Goal: Transaction & Acquisition: Download file/media

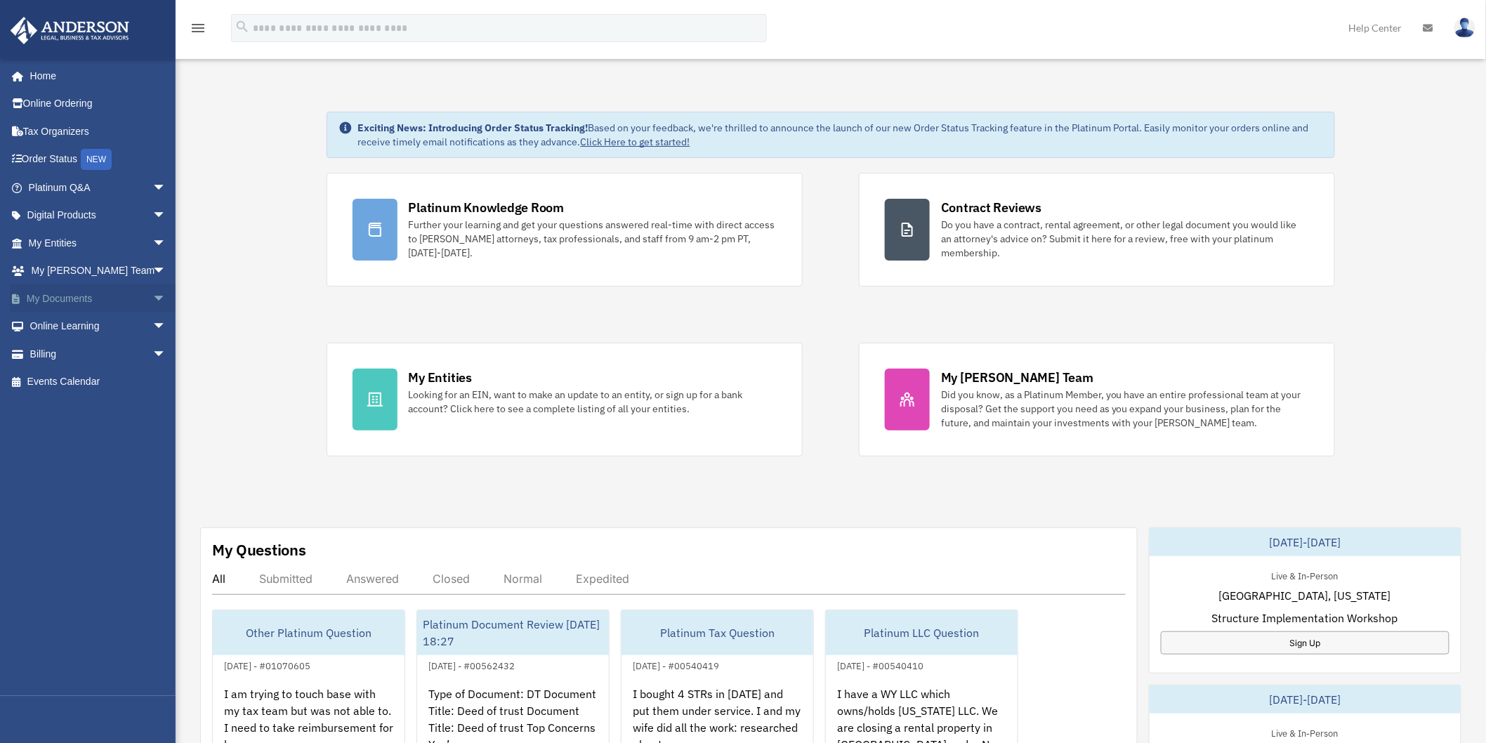
click at [76, 297] on link "My Documents arrow_drop_down" at bounding box center [99, 298] width 178 height 28
click at [156, 300] on span "arrow_drop_down" at bounding box center [166, 298] width 28 height 29
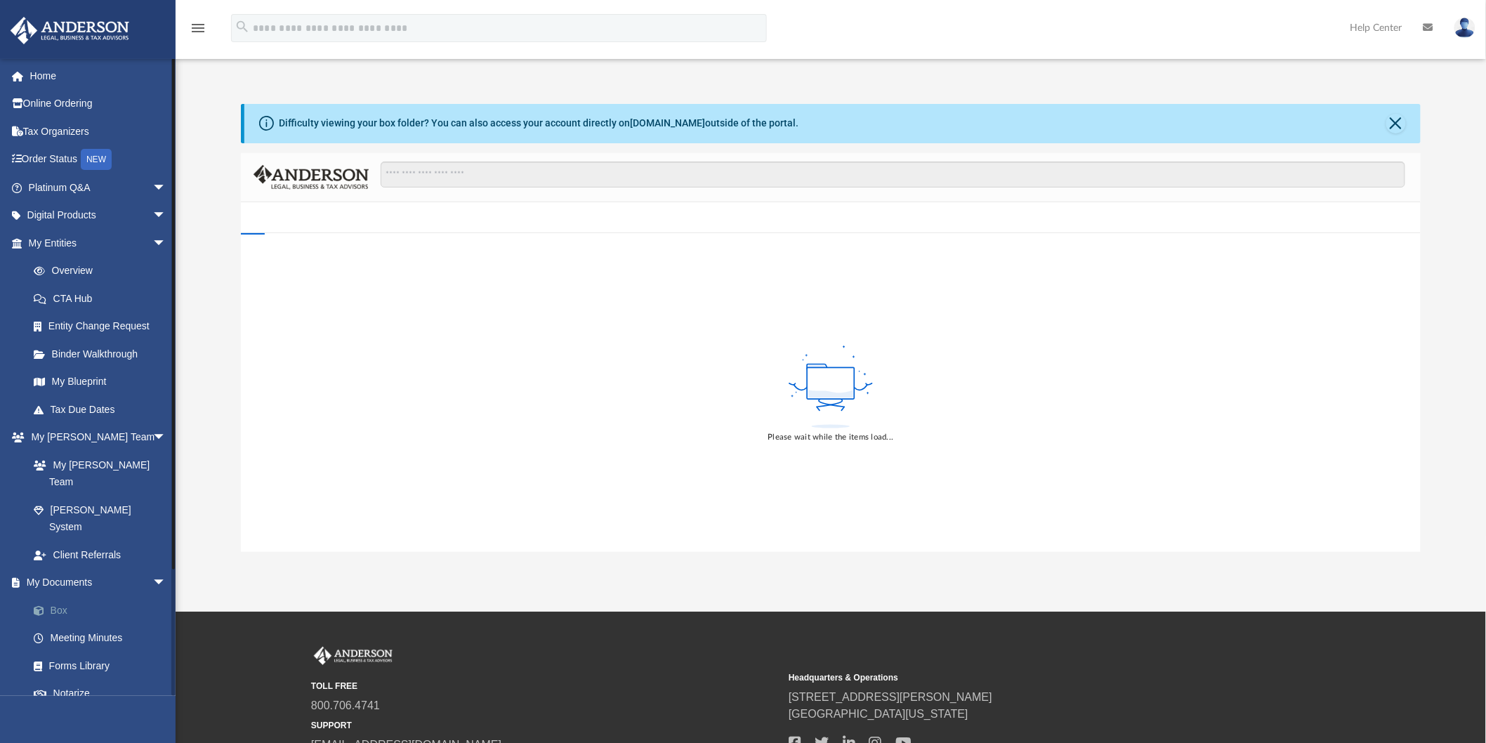
click at [58, 596] on link "Box" at bounding box center [104, 610] width 168 height 28
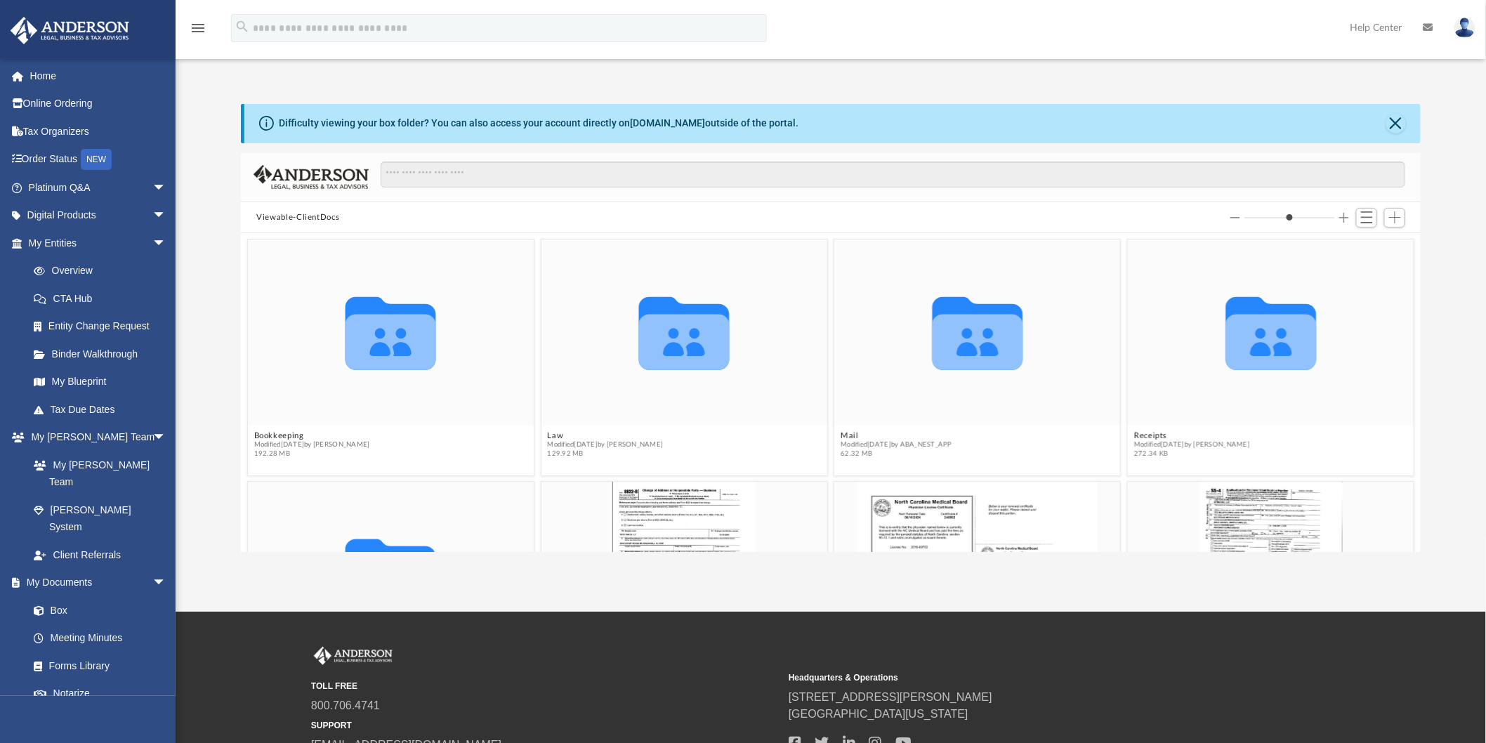
scroll to position [306, 1168]
click at [1405, 122] on button "Close" at bounding box center [1396, 124] width 20 height 20
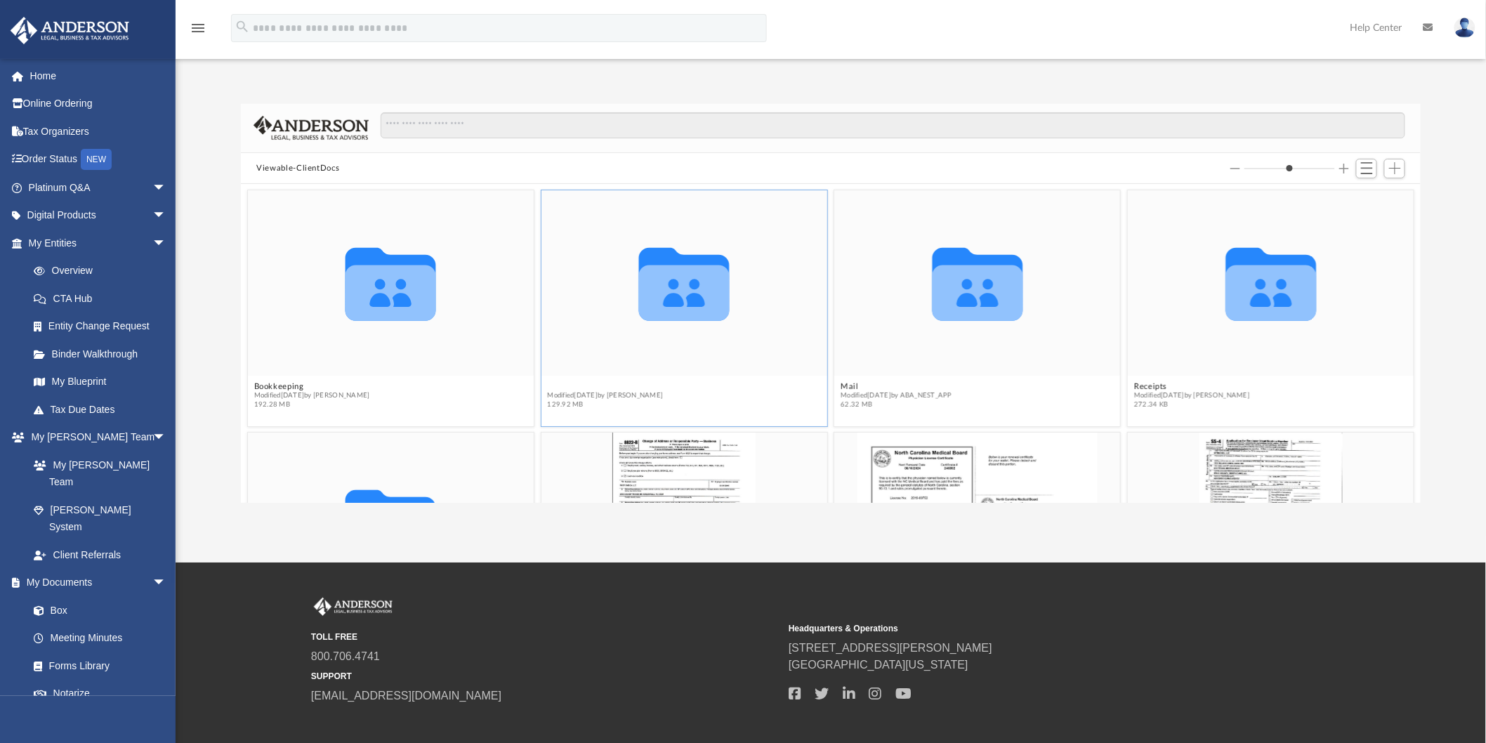
click at [555, 382] on button "Law" at bounding box center [606, 386] width 116 height 9
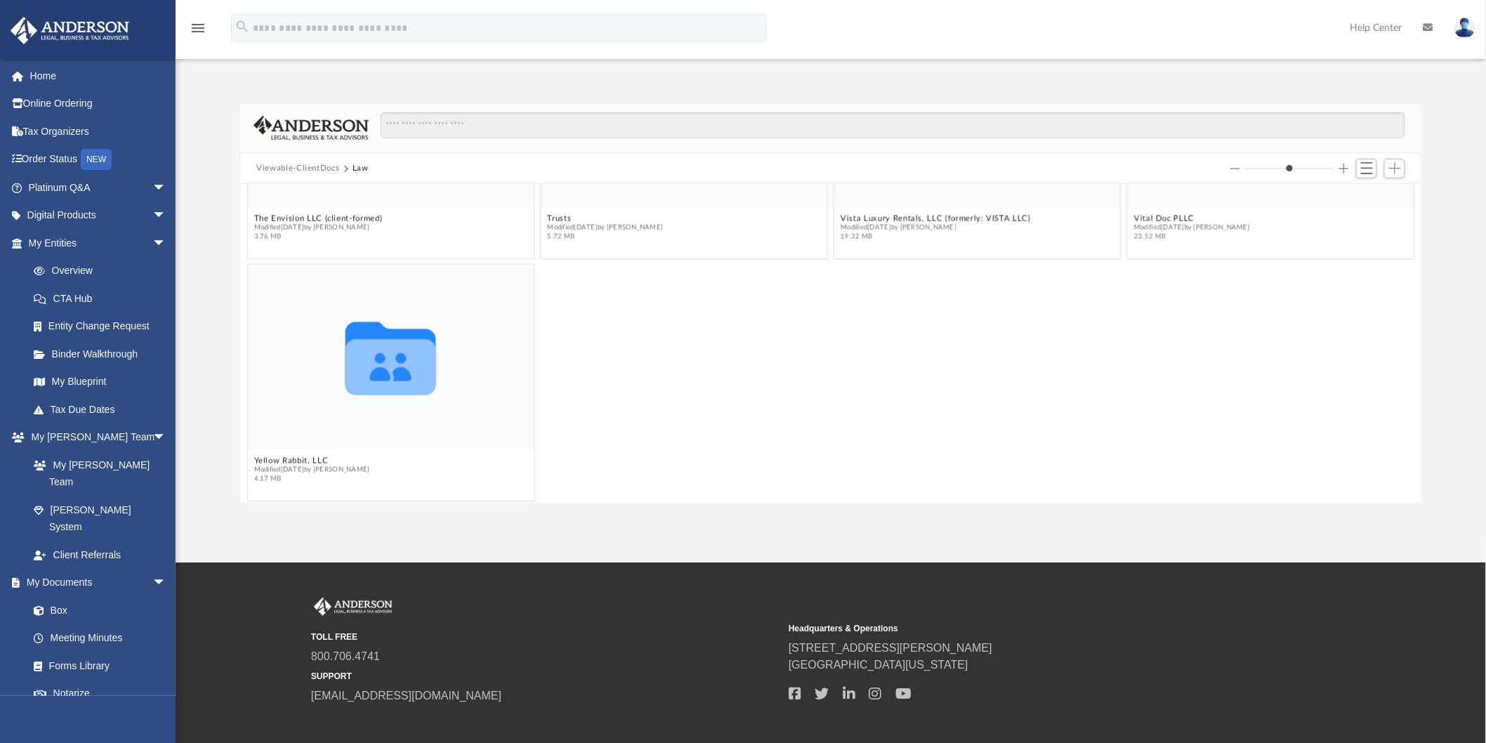
scroll to position [898, 0]
click at [299, 456] on div "Collaborated Folder Magnus, LLC Modified [DATE] by [PERSON_NAME] 2.44 MB Collab…" at bounding box center [831, 343] width 1180 height 319
click at [293, 461] on button "Yellow Rabbit, LLC" at bounding box center [312, 463] width 116 height 9
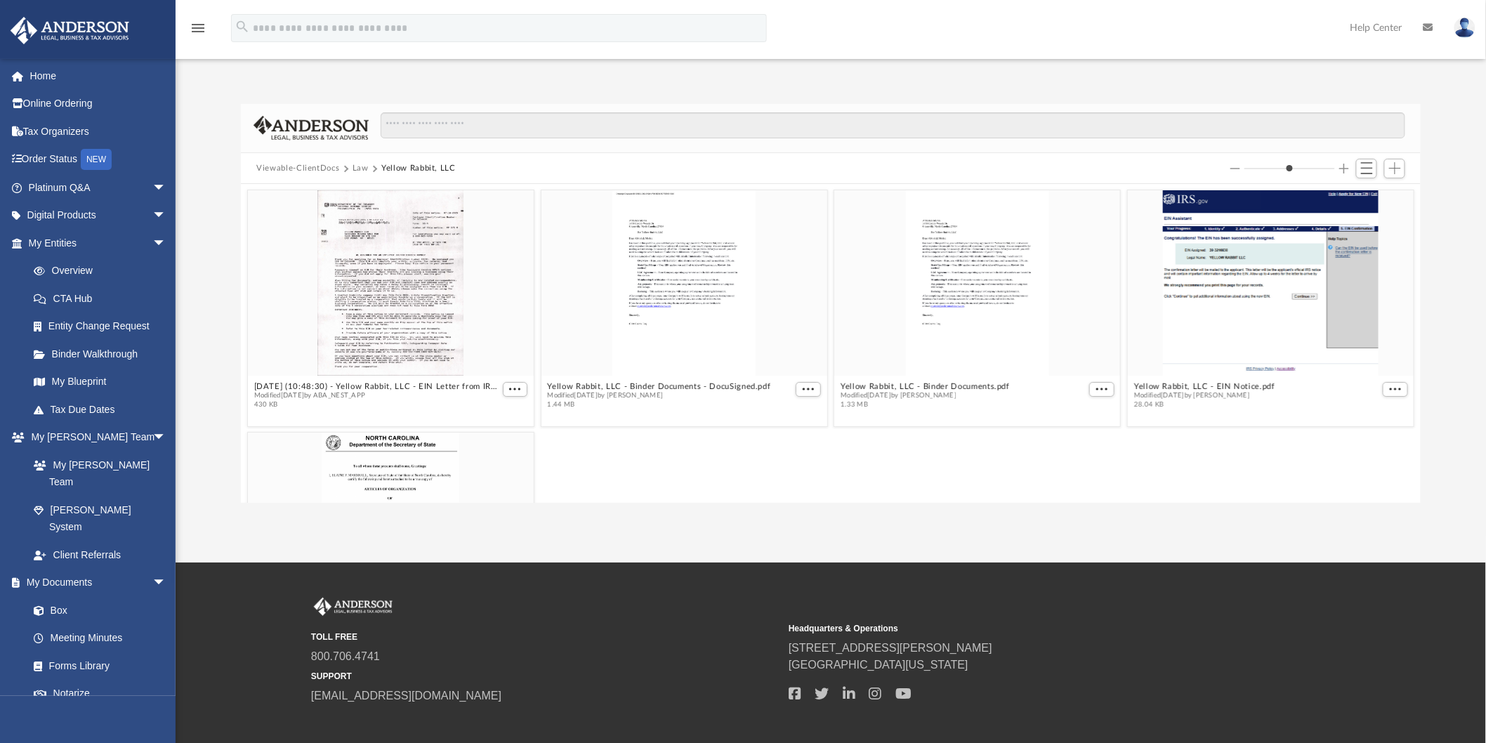
scroll to position [156, 0]
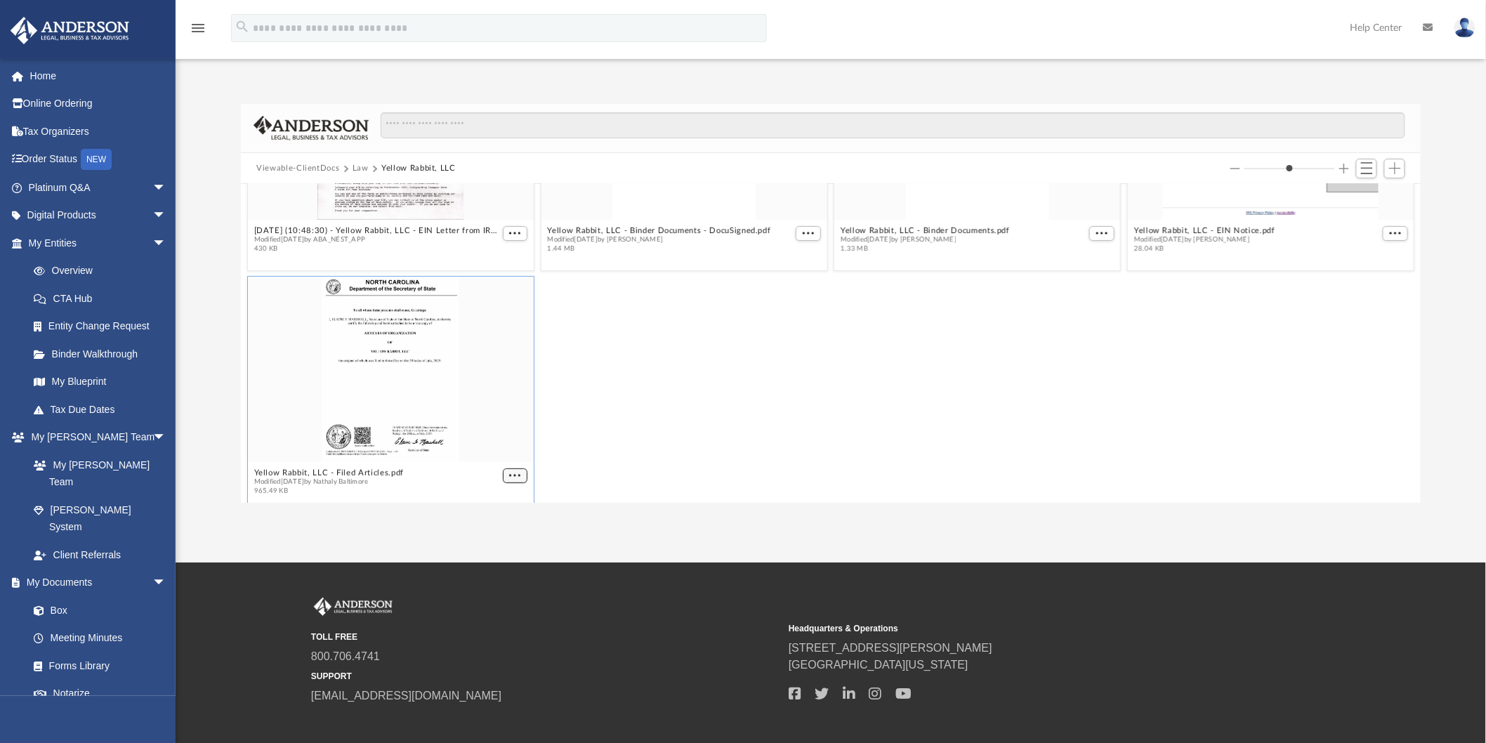
click at [515, 475] on div "[DATE] (10:48:30) - Yellow Rabbit, LLC - EIN Letter from IRS.pdf Modified [DATE…" at bounding box center [831, 343] width 1180 height 319
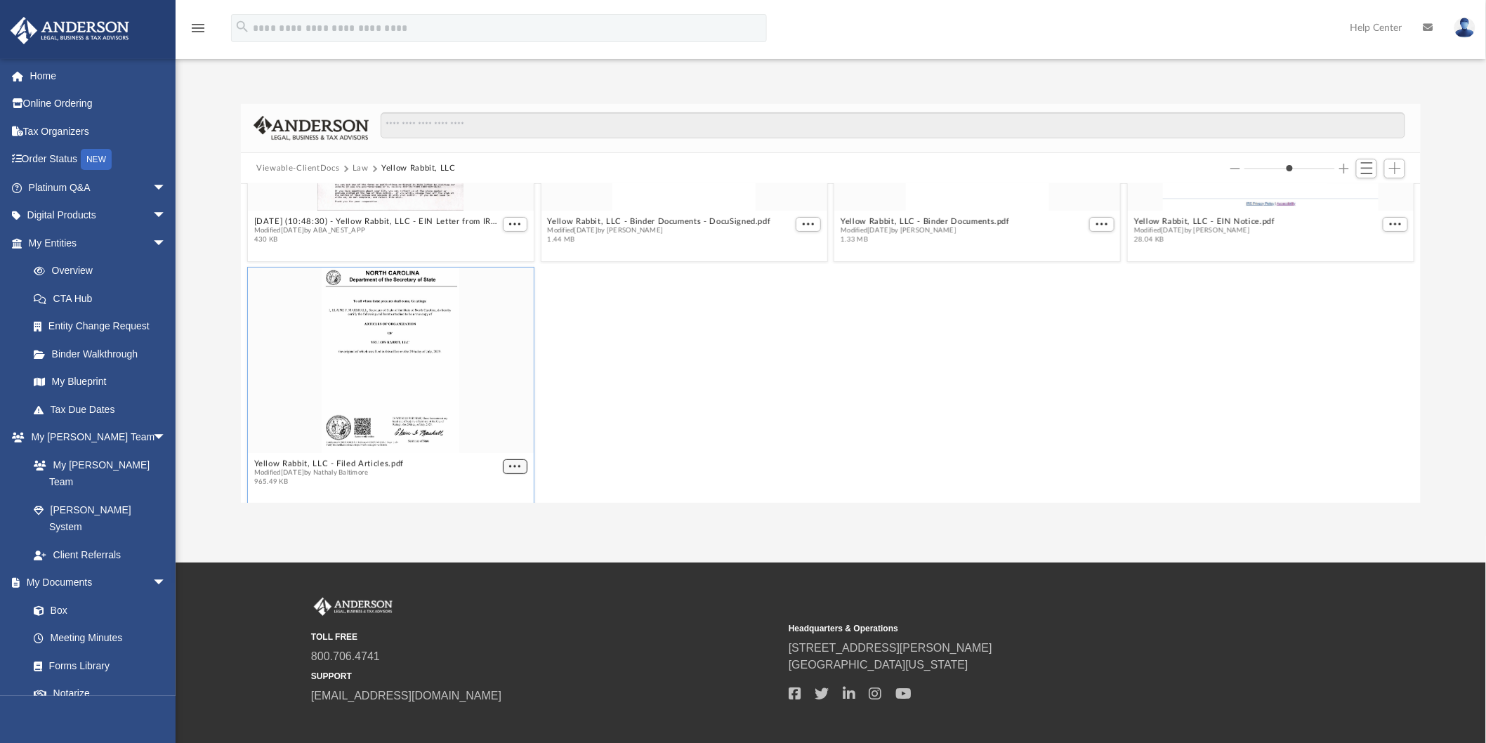
click at [515, 471] on button "More options" at bounding box center [515, 466] width 25 height 15
click at [511, 444] on li "Download" at bounding box center [496, 438] width 41 height 15
click at [795, 367] on div "Yellow Rabbit, LLC - Filed Articles.pdf Modified [DATE] by Nathaly [GEOGRAPHIC_…" at bounding box center [831, 385] width 1174 height 244
